Goal: Navigation & Orientation: Find specific page/section

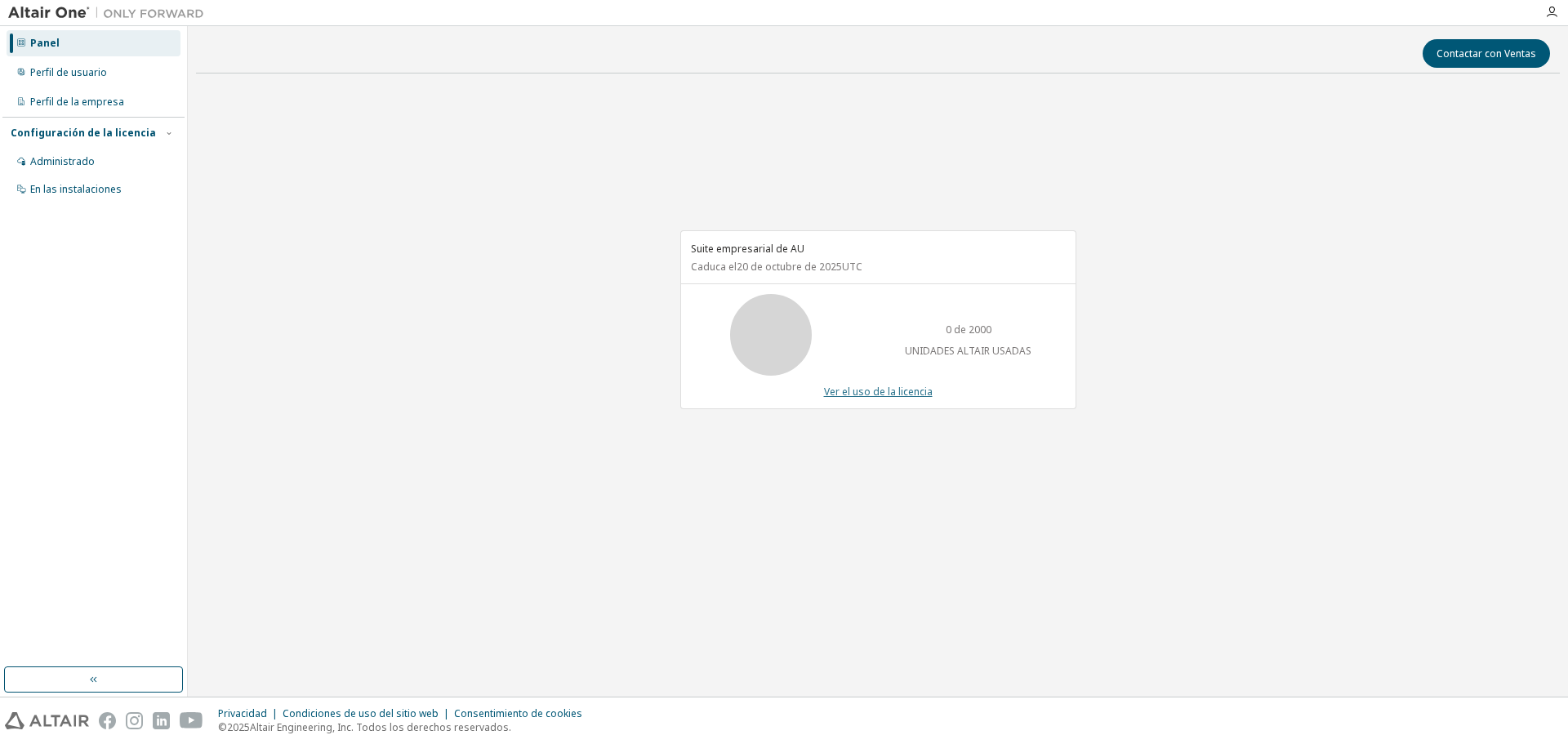
click at [878, 386] on font "Ver el uso de la licencia" at bounding box center [878, 391] width 109 height 14
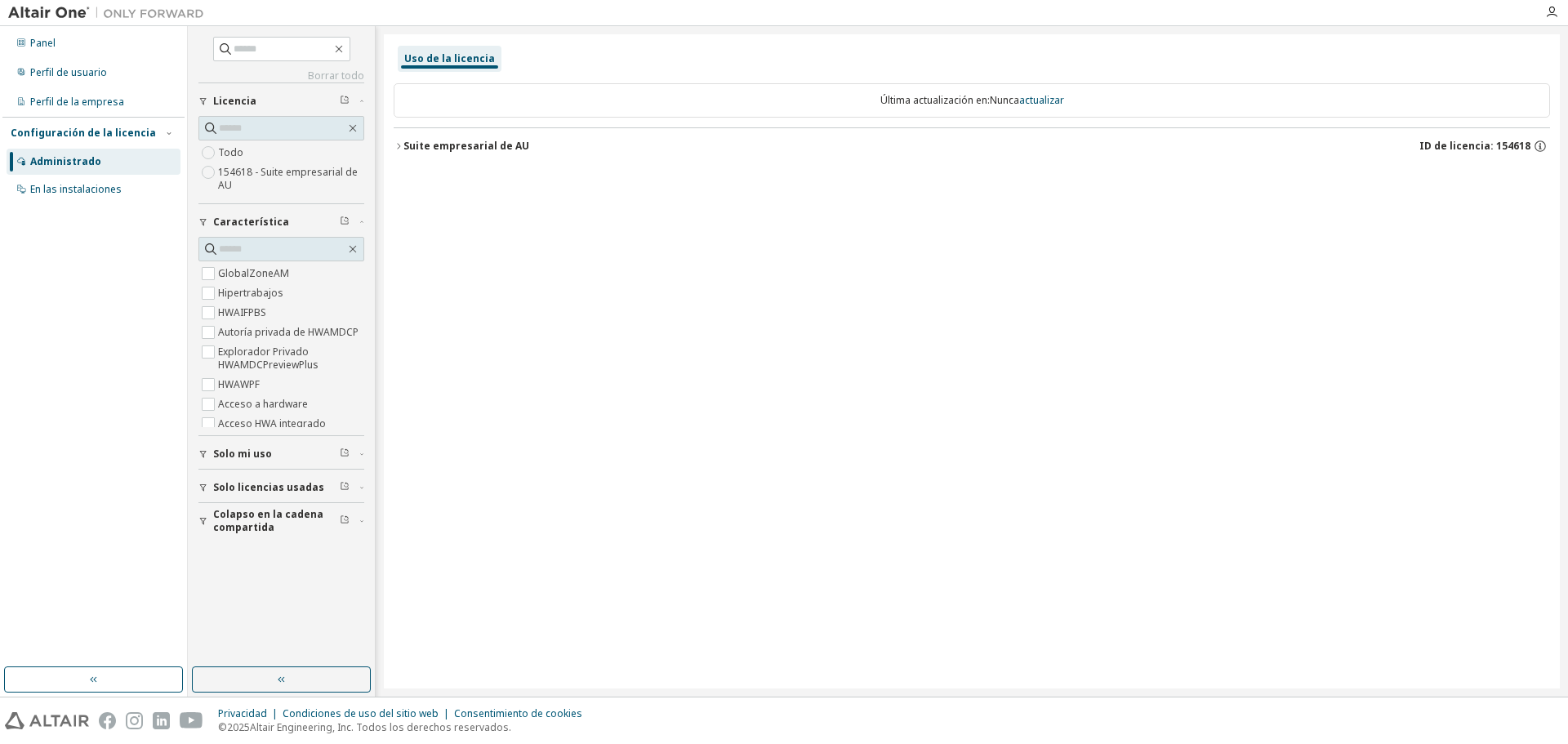
click at [243, 456] on font "Solo mi uso" at bounding box center [243, 453] width 58 height 14
click at [237, 535] on font "Solo licencias usadas" at bounding box center [268, 535] width 111 height 14
click at [168, 131] on icon "button" at bounding box center [168, 133] width 10 height 10
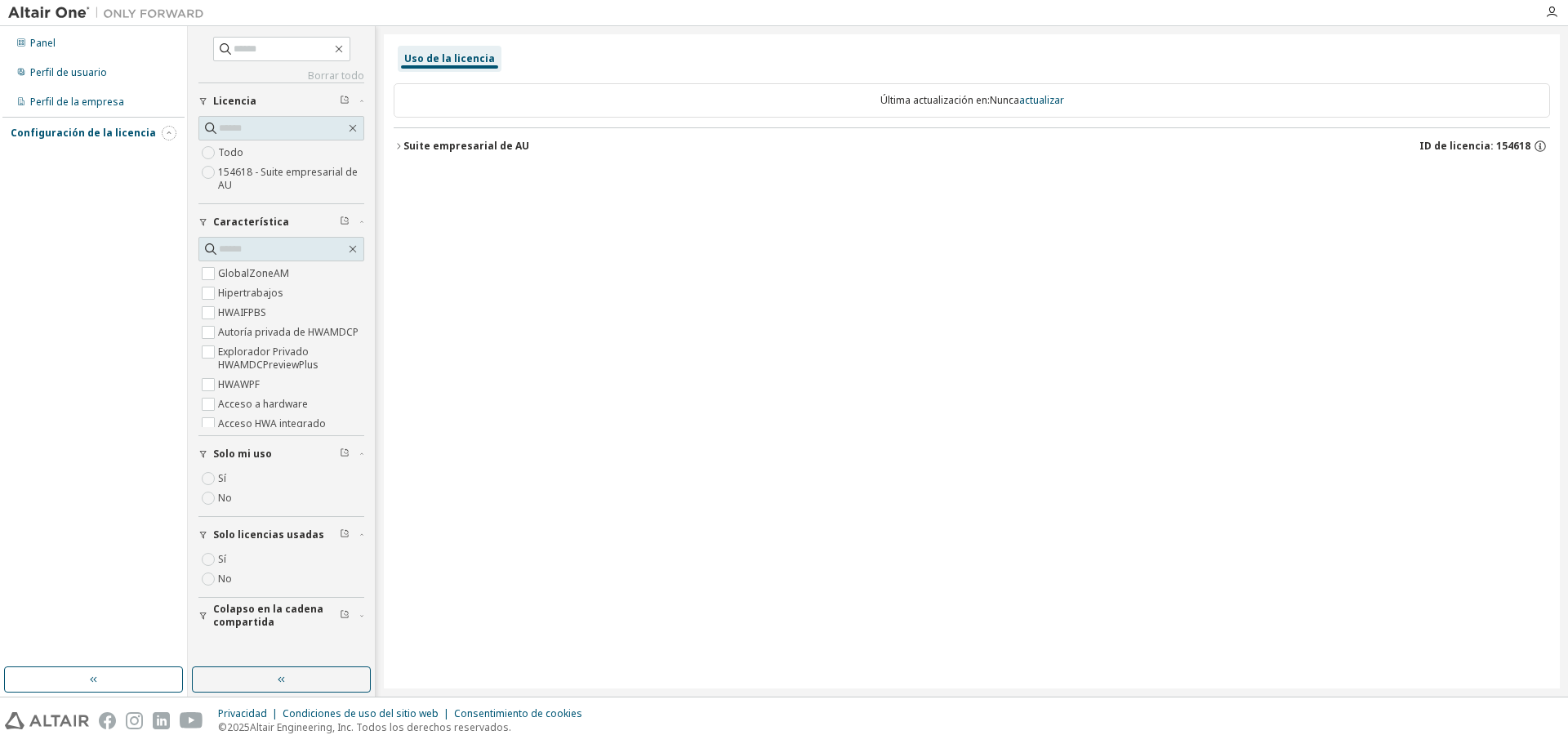
click at [168, 131] on icon "button" at bounding box center [168, 133] width 10 height 10
click at [283, 177] on font "154618 - Suite empresarial de AU" at bounding box center [288, 178] width 140 height 27
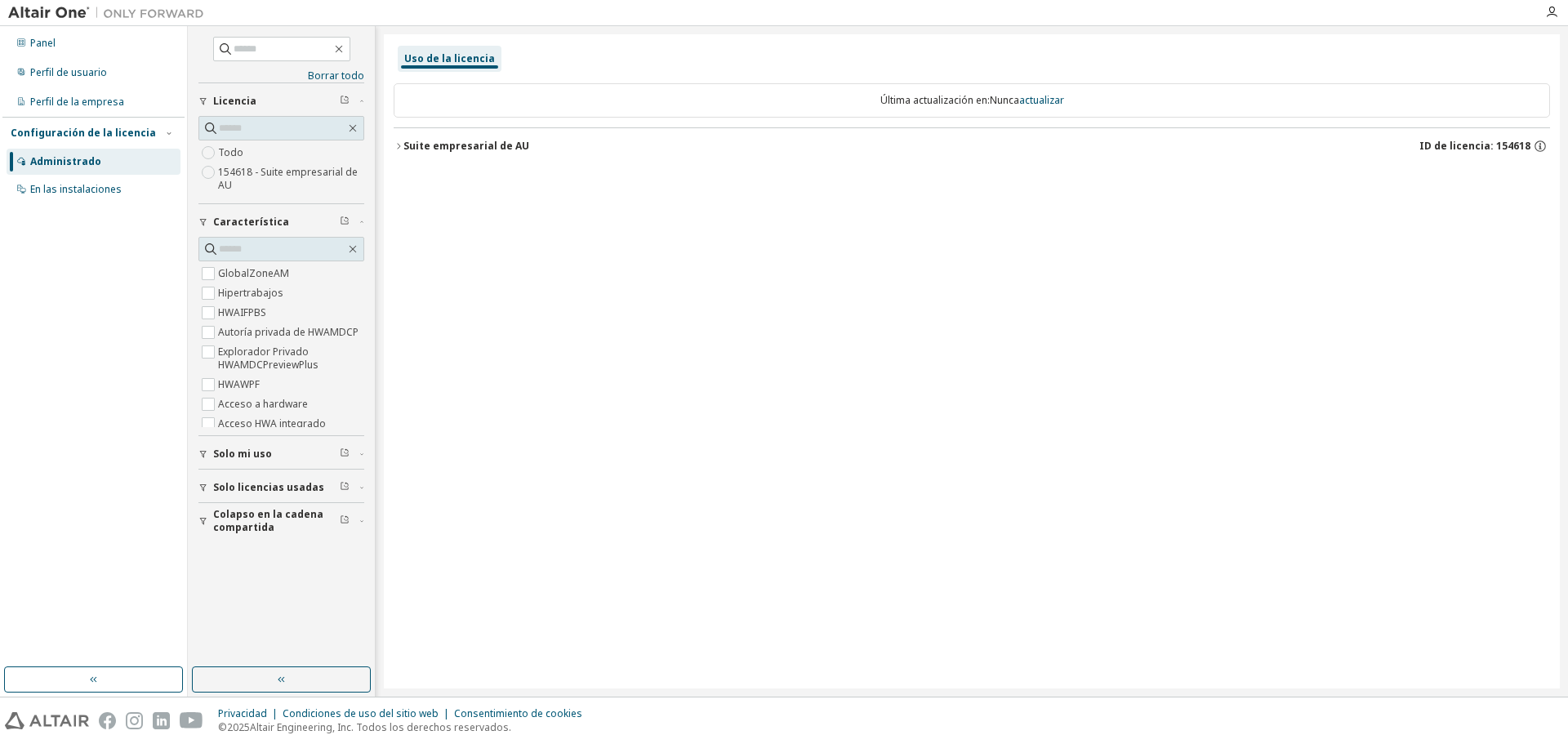
click at [396, 149] on icon "button" at bounding box center [398, 146] width 10 height 10
click at [205, 458] on icon "button" at bounding box center [203, 453] width 10 height 10
click at [223, 455] on font "Solo mi uso" at bounding box center [243, 453] width 58 height 14
click at [411, 144] on font "Suite empresarial de AU" at bounding box center [466, 146] width 126 height 14
click at [225, 531] on font "Solo licencias usadas" at bounding box center [268, 535] width 111 height 14
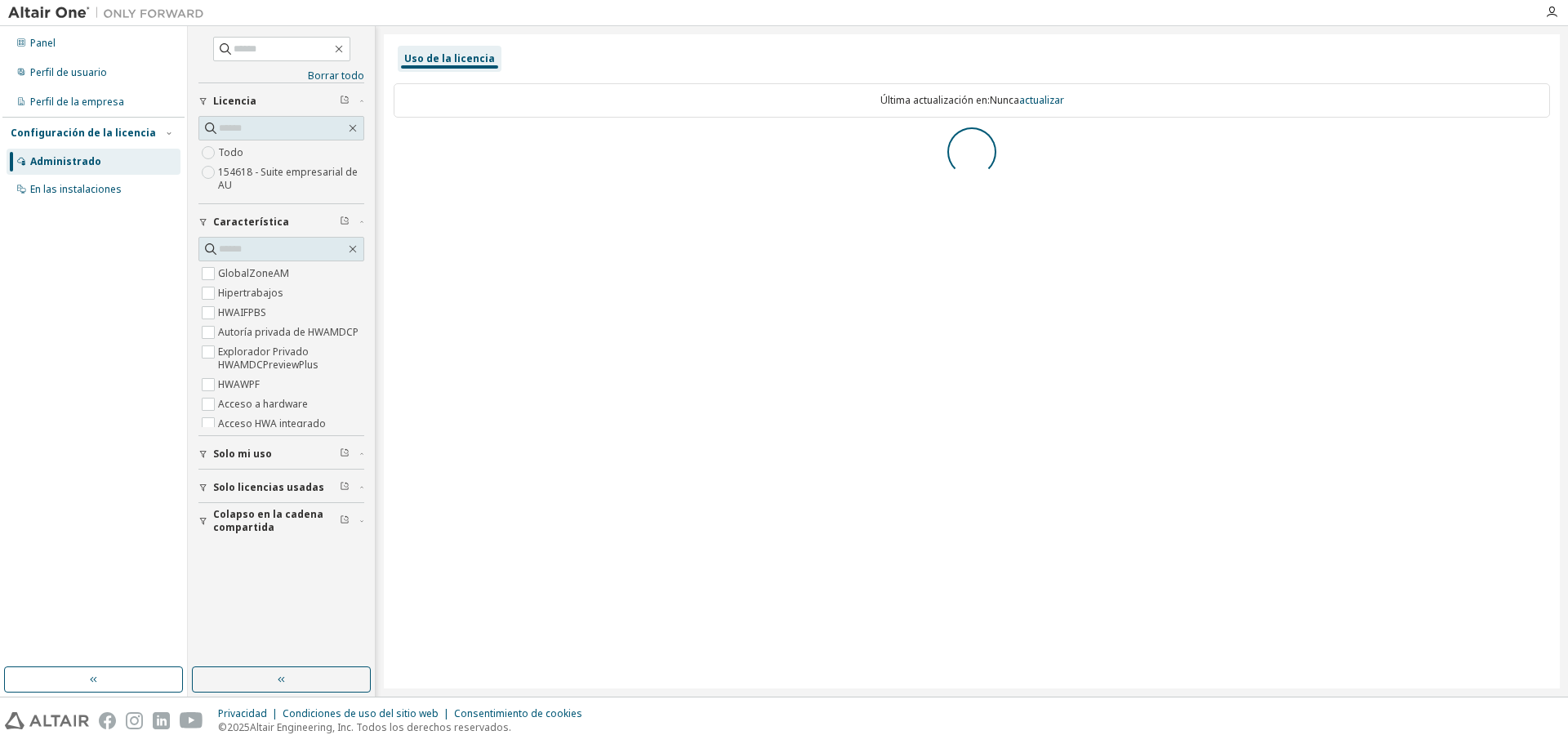
click at [206, 473] on div "Borrar todo Colapso en [PERSON_NAME] compartida Solo licencias usadas Sí No Sol…" at bounding box center [282, 346] width 182 height 636
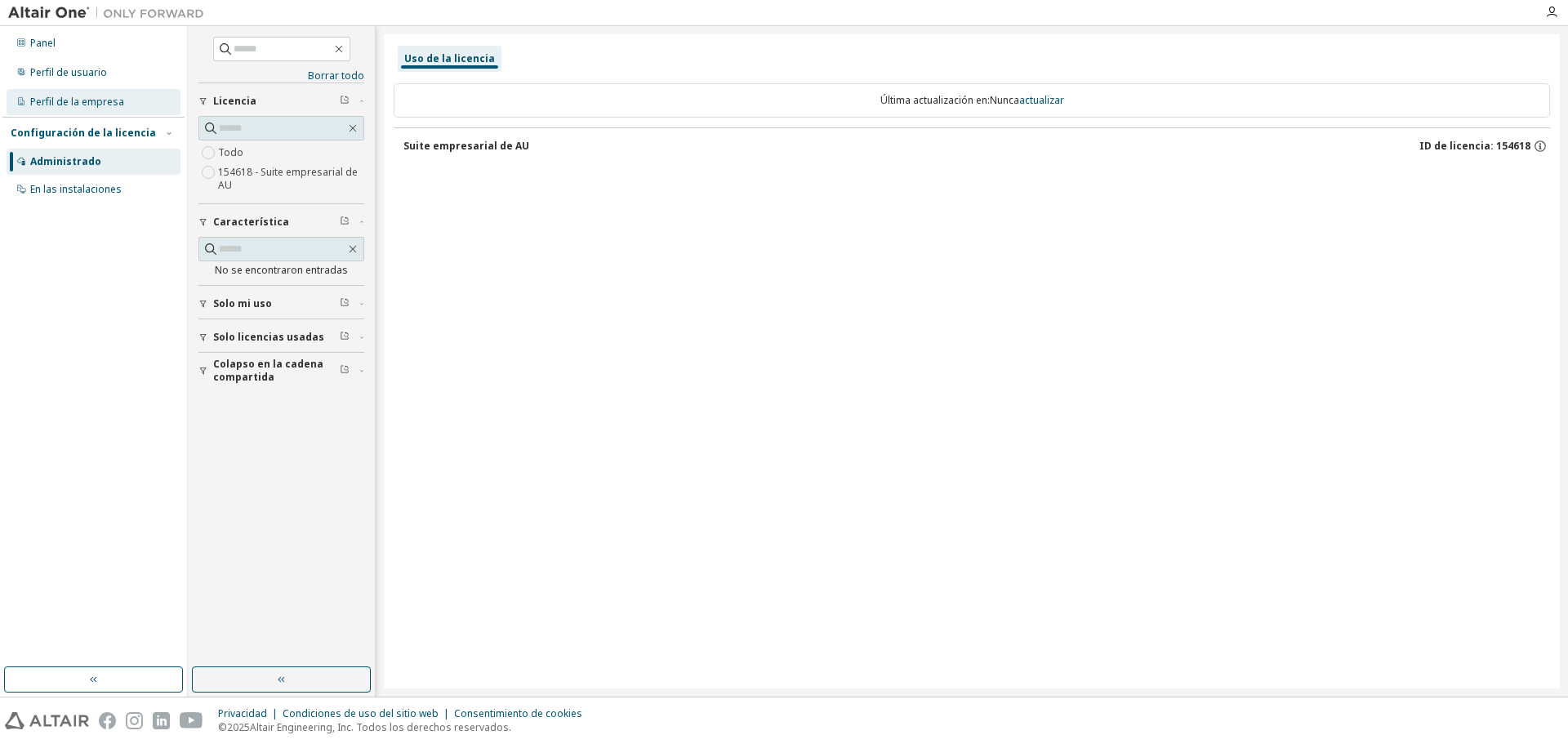
click at [61, 99] on font "Perfil de la empresa" at bounding box center [77, 102] width 94 height 14
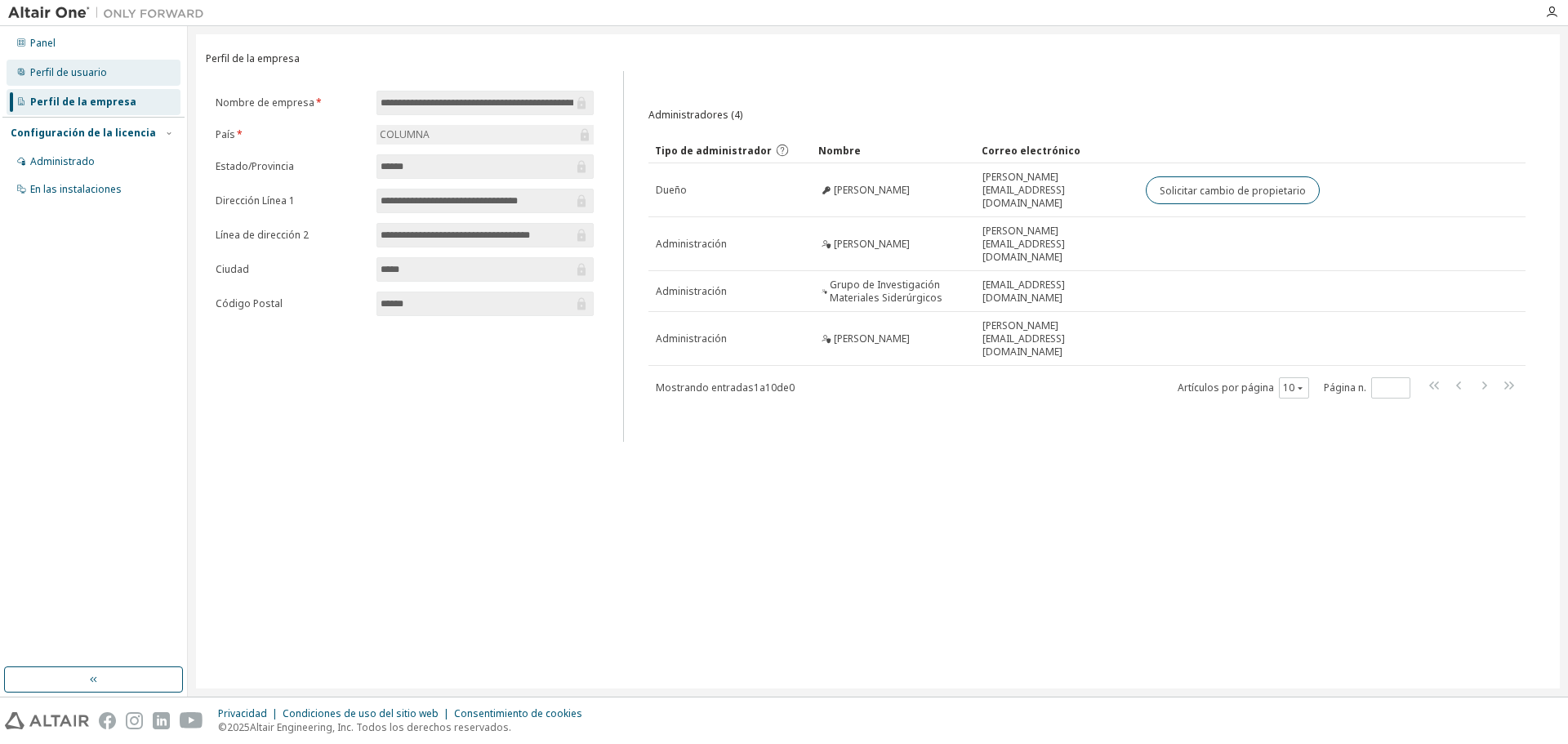
click at [75, 81] on div "Perfil de usuario" at bounding box center [93, 73] width 174 height 27
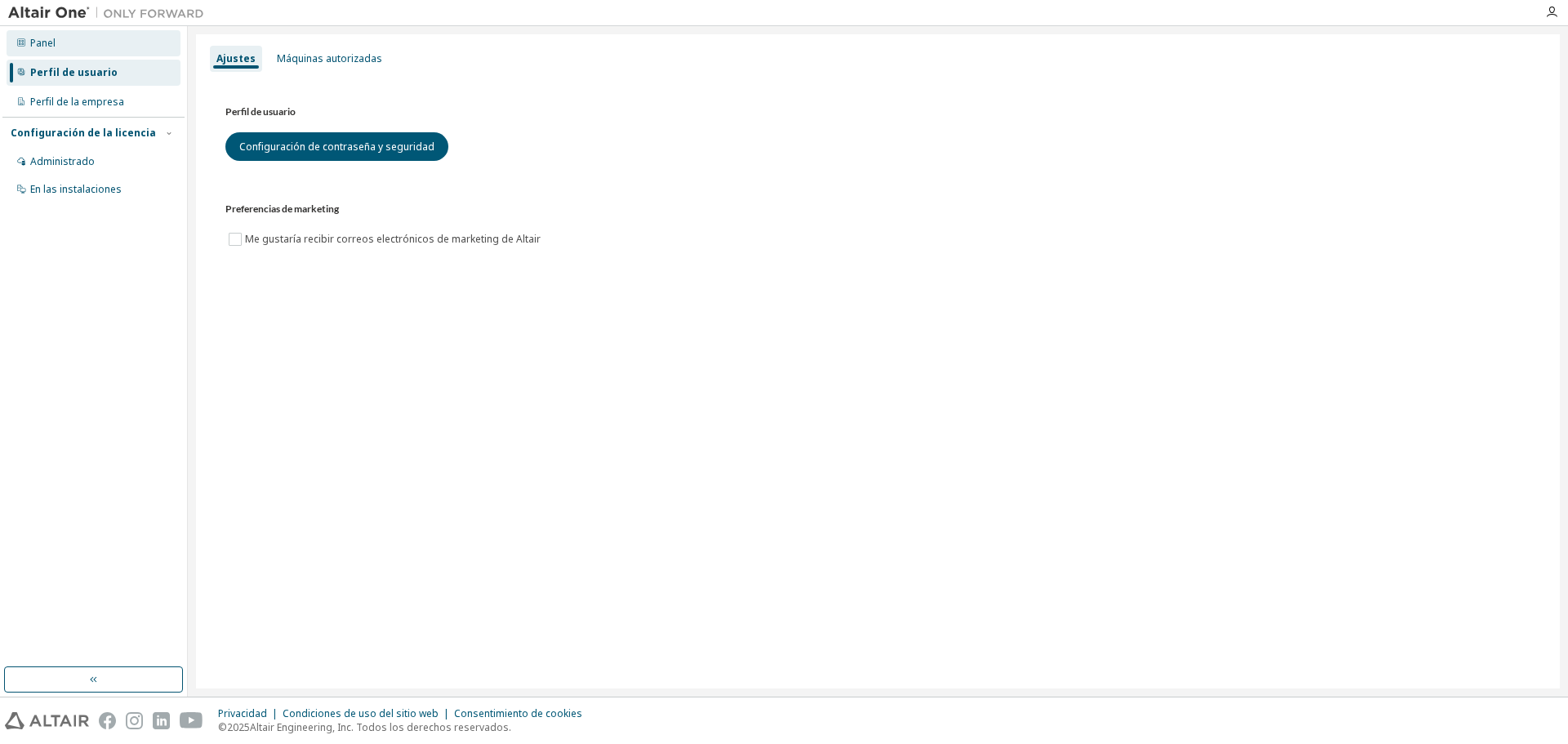
click at [46, 50] on div "Panel" at bounding box center [93, 43] width 174 height 27
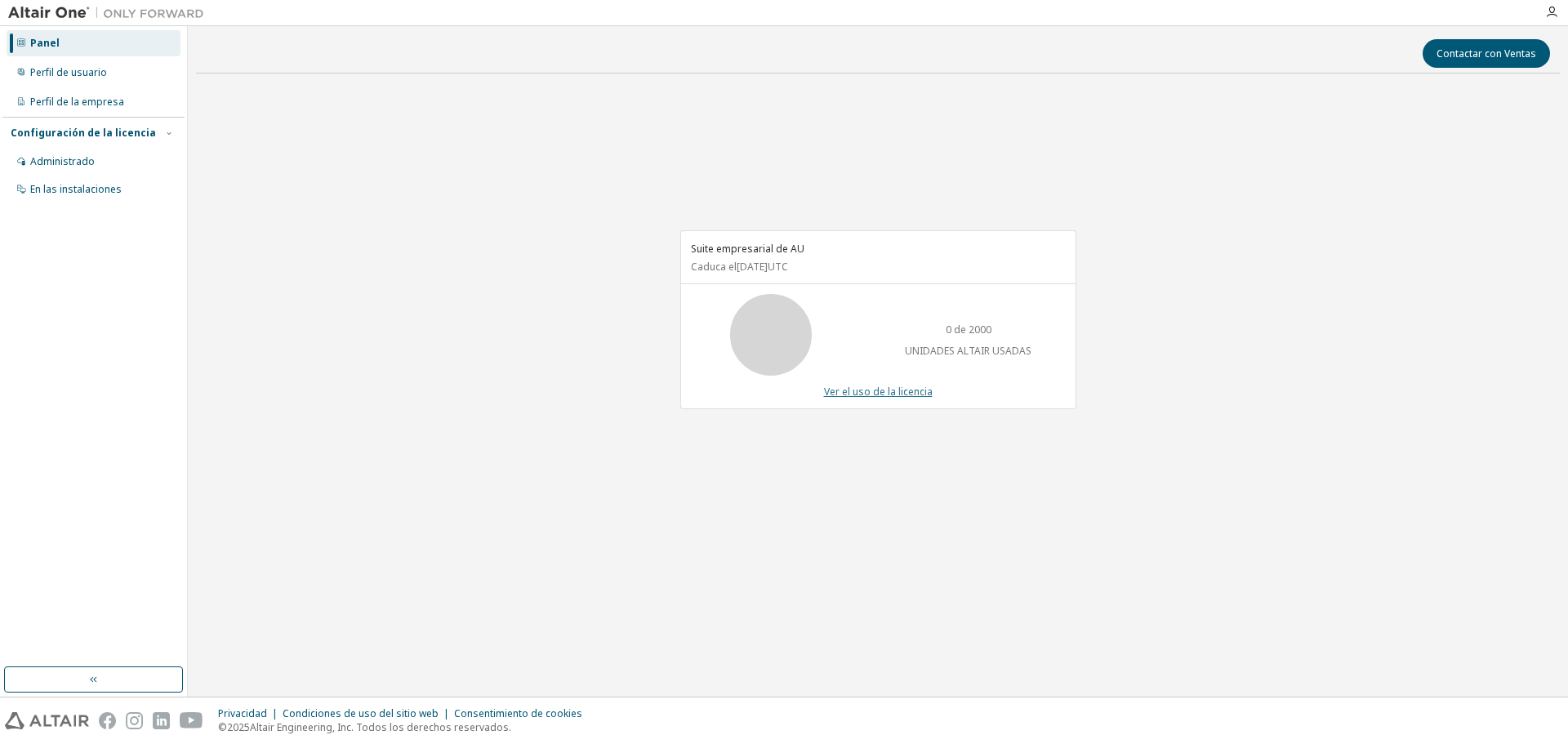
click at [880, 391] on font "Ver el uso de la licencia" at bounding box center [878, 391] width 109 height 14
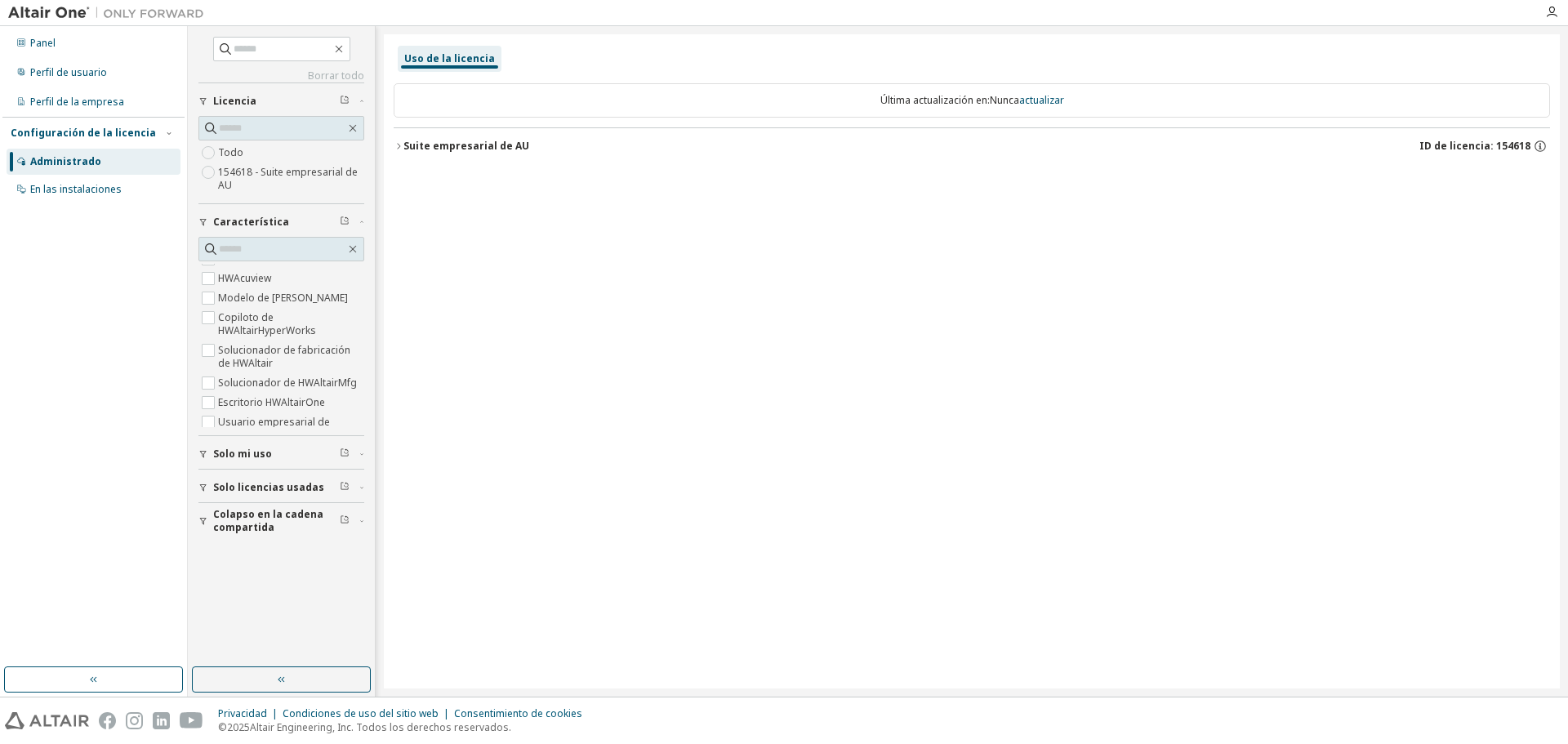
scroll to position [245, 0]
click at [74, 196] on div "En las instalaciones" at bounding box center [93, 190] width 174 height 27
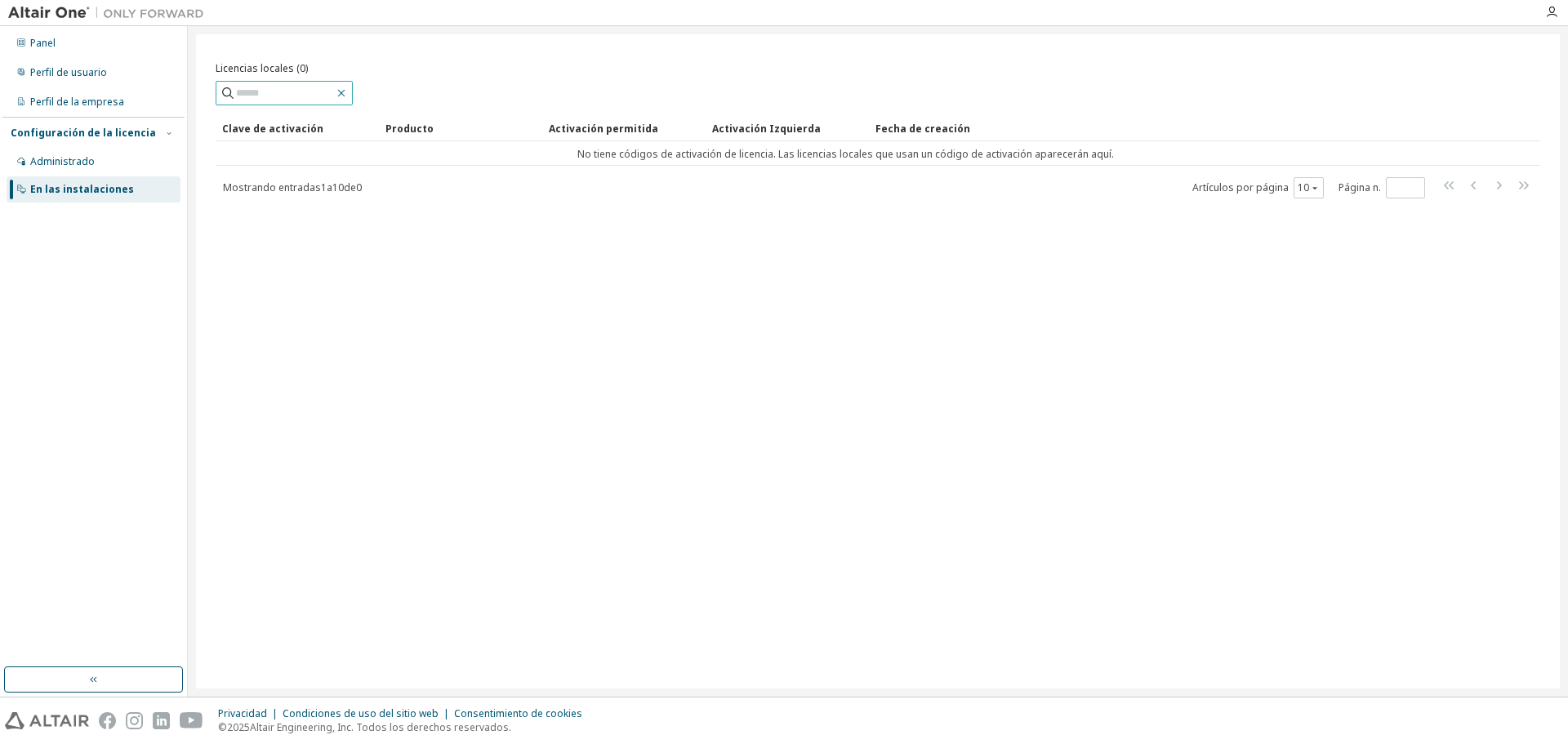
click at [348, 89] on icon "button" at bounding box center [341, 93] width 13 height 13
click at [106, 681] on button "button" at bounding box center [94, 679] width 179 height 27
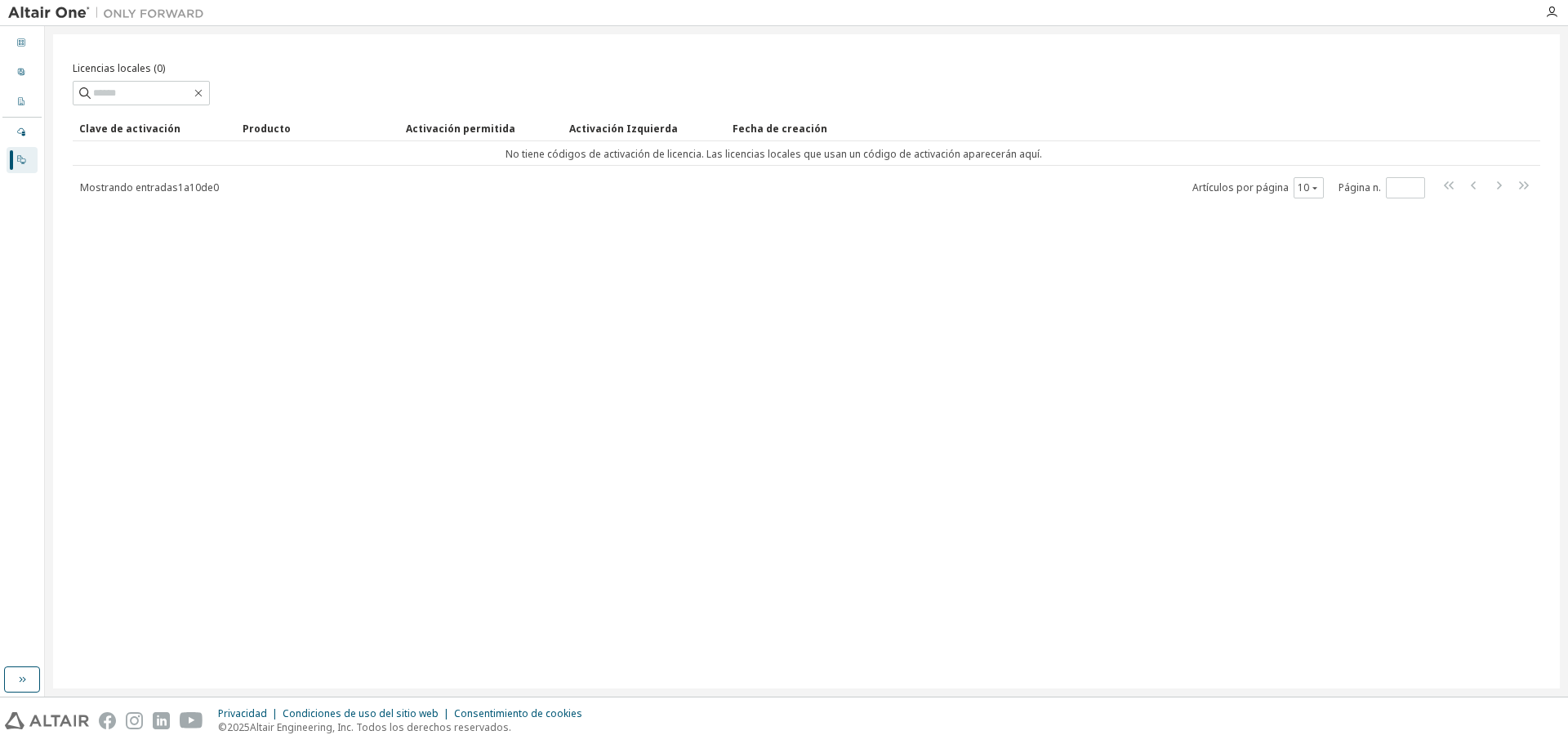
click at [25, 86] on div "Panel Perfil de usuario Perfil de la empresa Configuración de la licencia Admin…" at bounding box center [22, 101] width 39 height 146
click at [25, 80] on div "Perfil de usuario" at bounding box center [21, 73] width 31 height 27
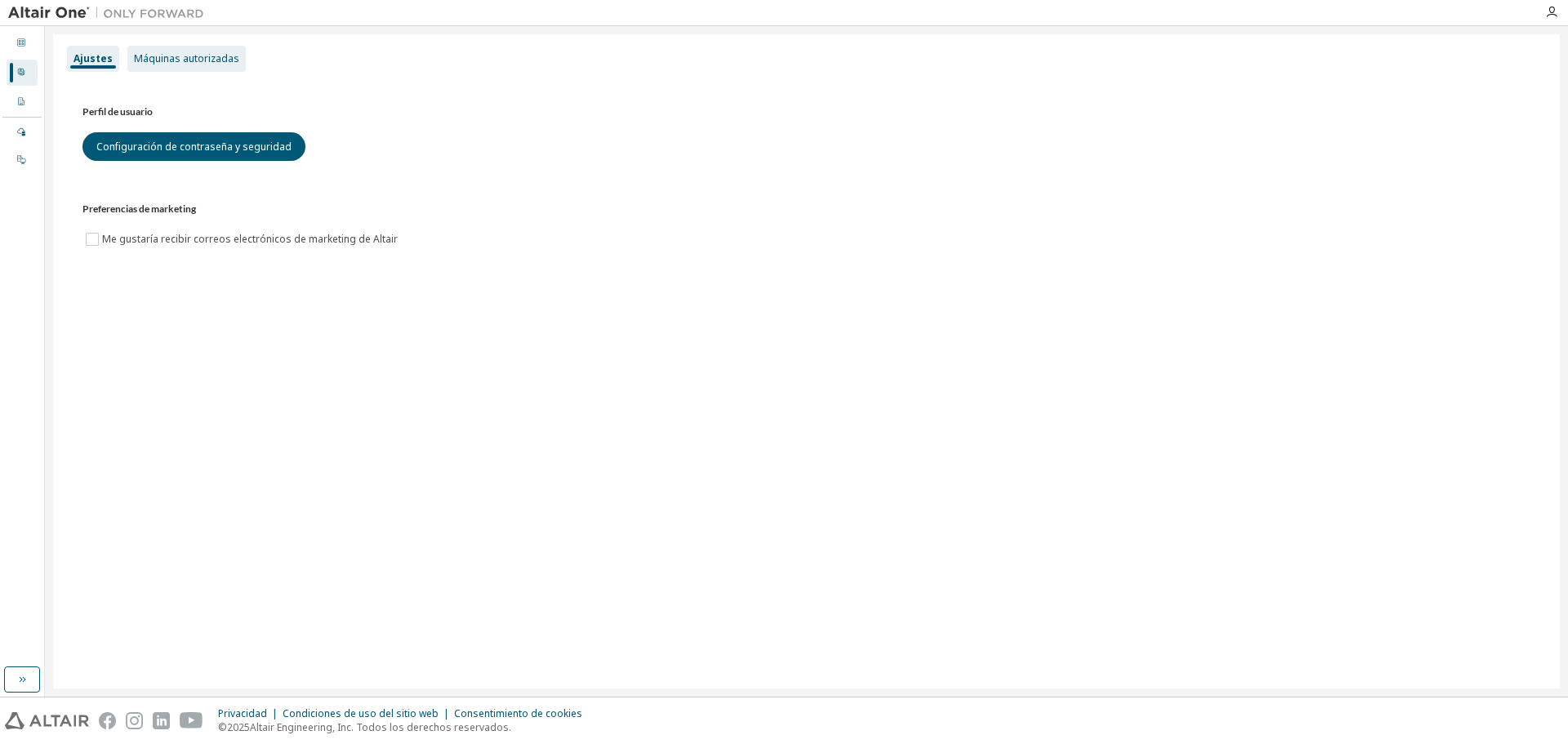
click at [174, 56] on font "Máquinas autorizadas" at bounding box center [186, 58] width 105 height 14
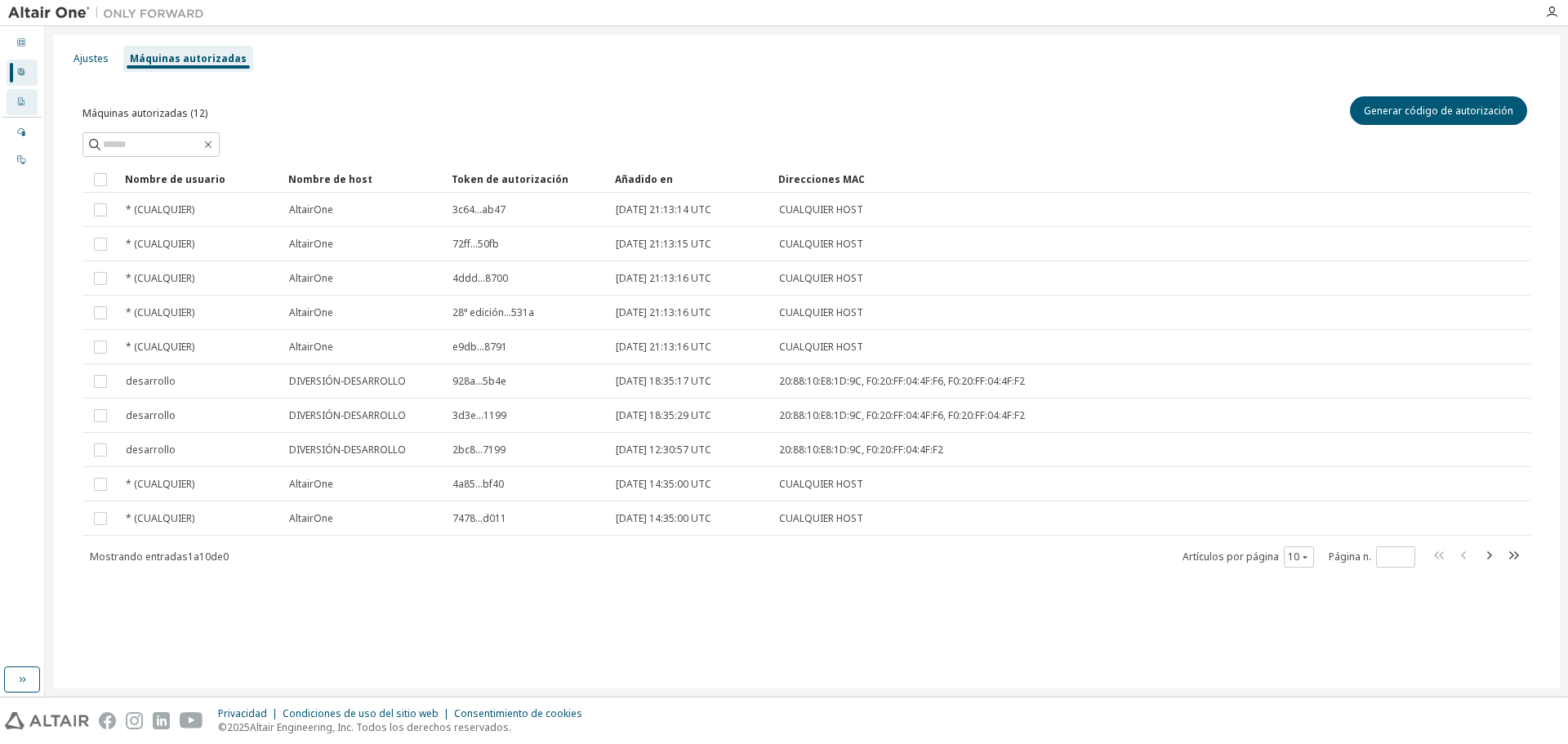
click at [32, 105] on div "Perfil de la empresa" at bounding box center [21, 103] width 31 height 27
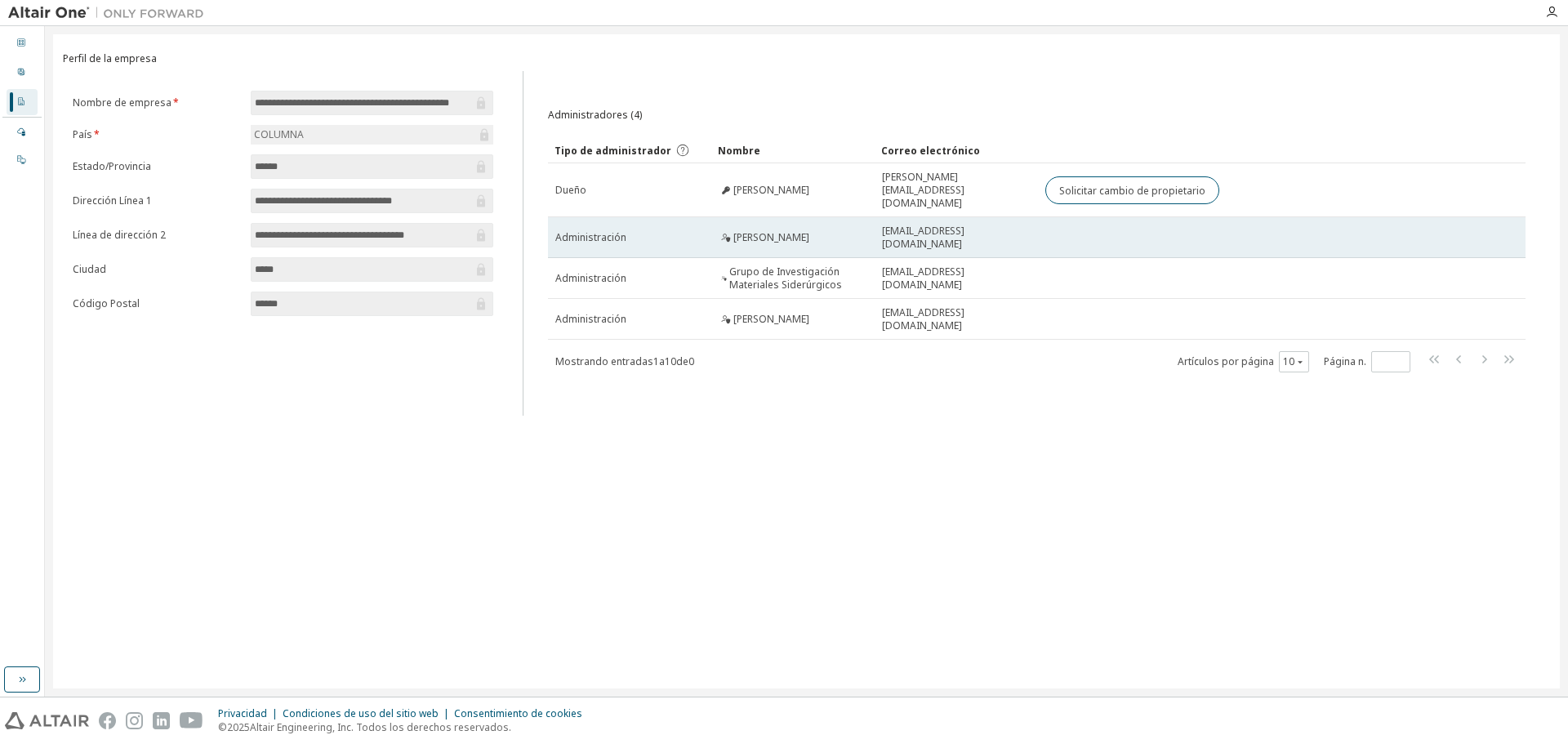
click at [763, 230] on font "[PERSON_NAME]" at bounding box center [772, 237] width 76 height 14
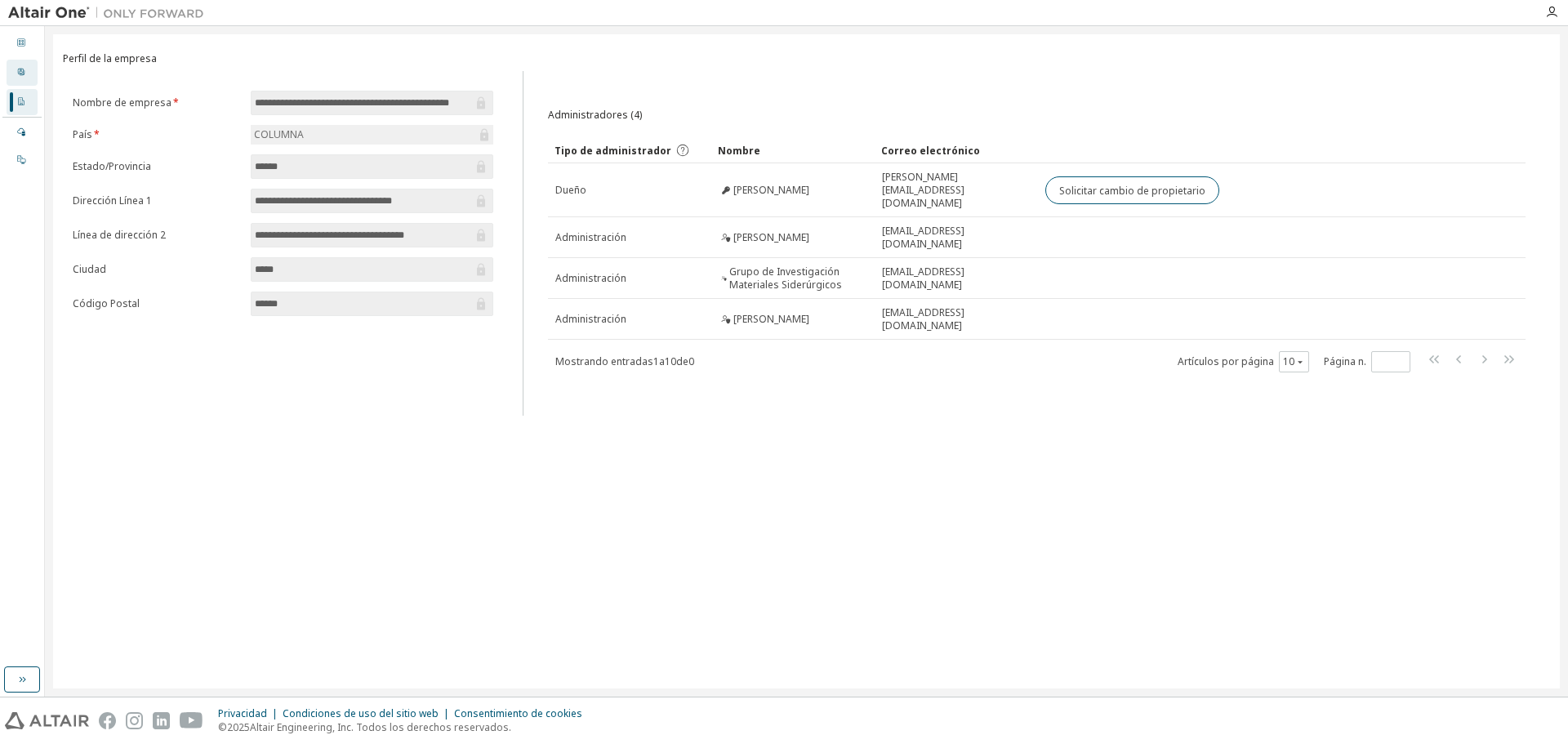
click at [17, 77] on div at bounding box center [20, 73] width 10 height 13
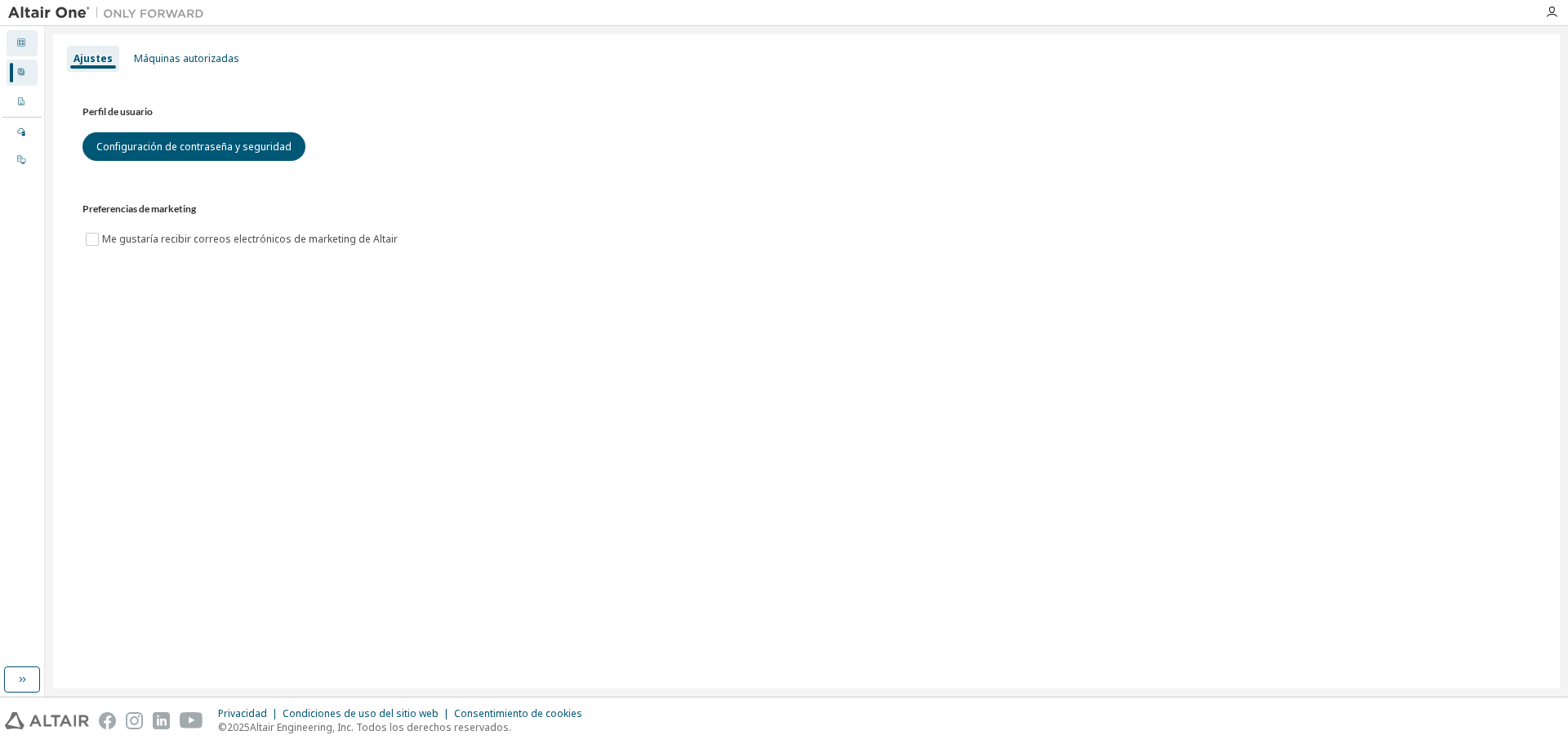
click at [23, 52] on div "Panel" at bounding box center [21, 43] width 31 height 27
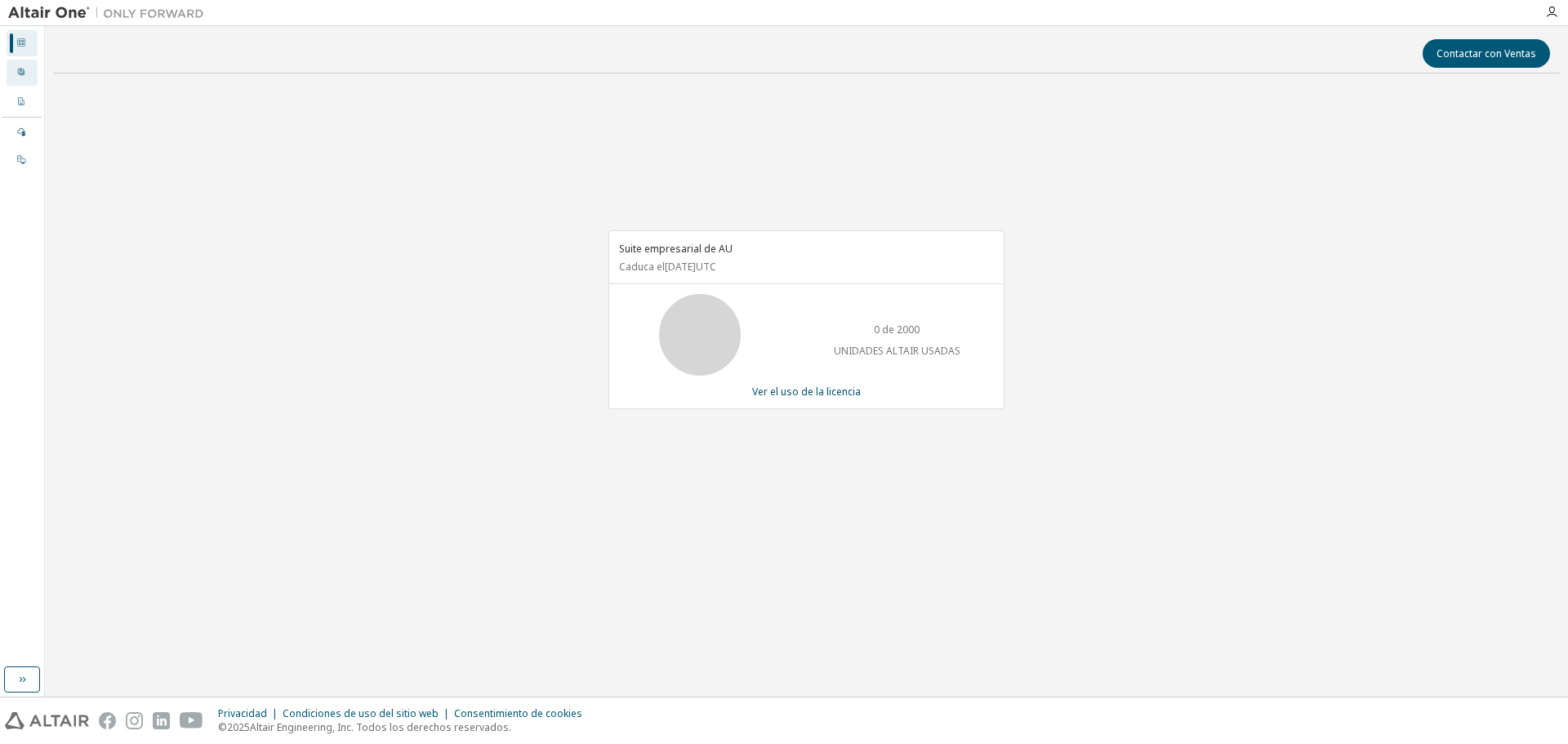
click at [29, 73] on div "Perfil de usuario" at bounding box center [21, 73] width 31 height 27
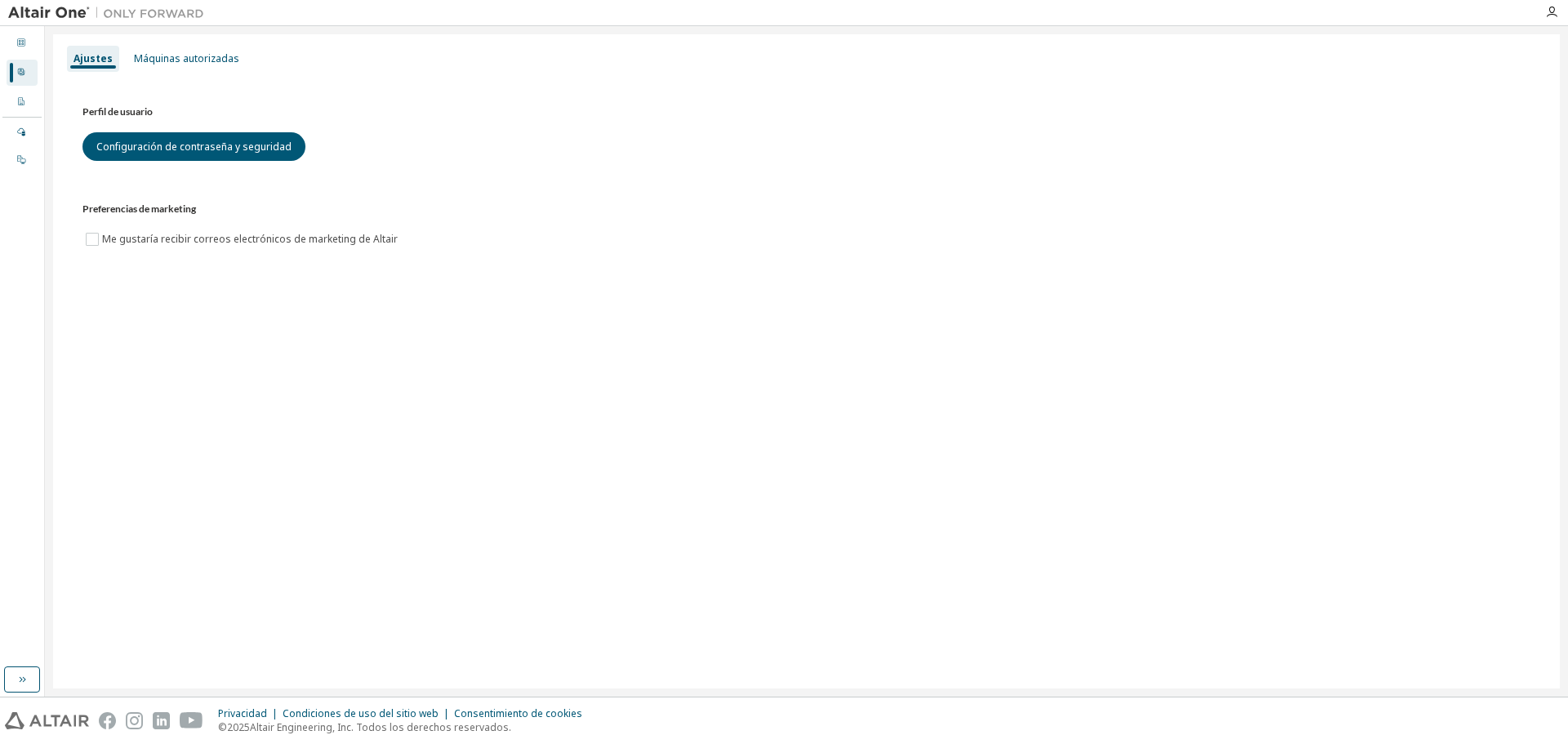
click at [36, 18] on img at bounding box center [110, 13] width 205 height 16
